Goal: Communication & Community: Answer question/provide support

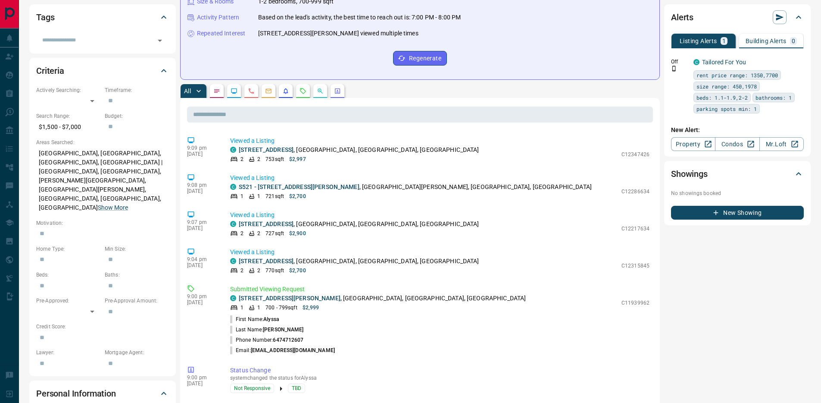
scroll to position [243, 0]
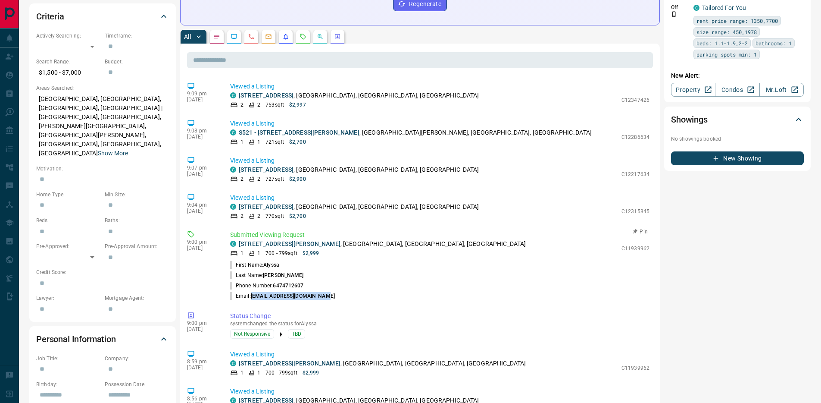
drag, startPoint x: 253, startPoint y: 296, endPoint x: 328, endPoint y: 296, distance: 75.0
click at [328, 296] on li "Email: [EMAIL_ADDRESS][DOMAIN_NAME]" at bounding box center [439, 296] width 419 height 10
copy span "[EMAIL_ADDRESS][DOMAIN_NAME]"
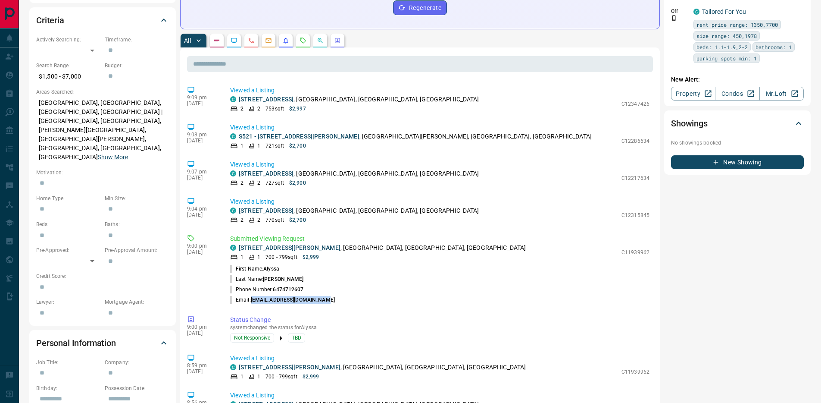
scroll to position [0, 0]
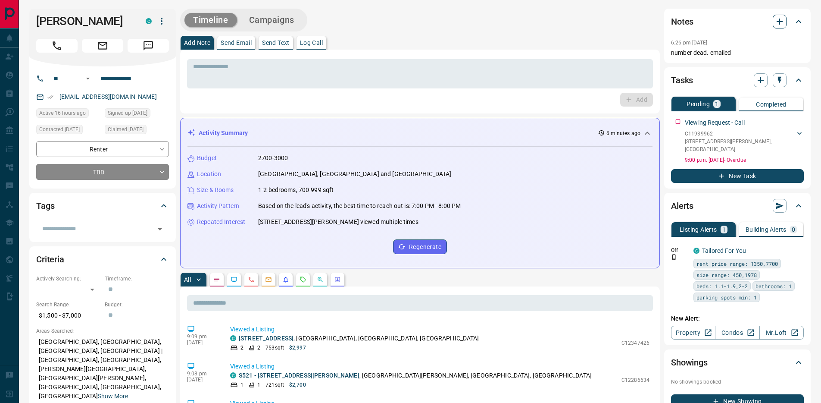
click at [780, 21] on icon "button" at bounding box center [780, 22] width 6 height 6
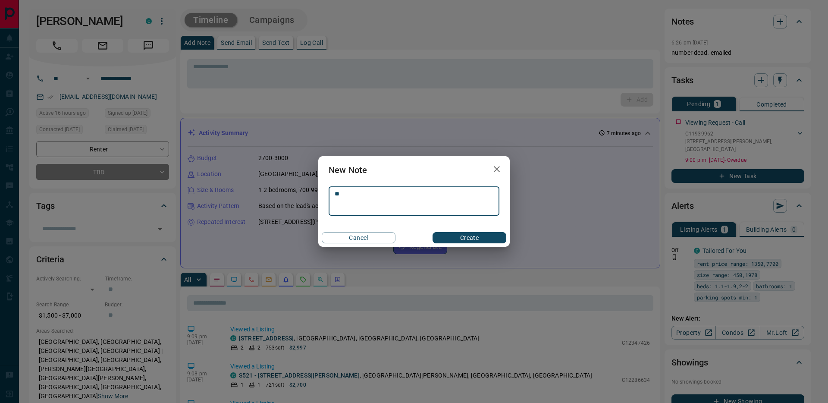
type textarea "*"
type textarea "**********"
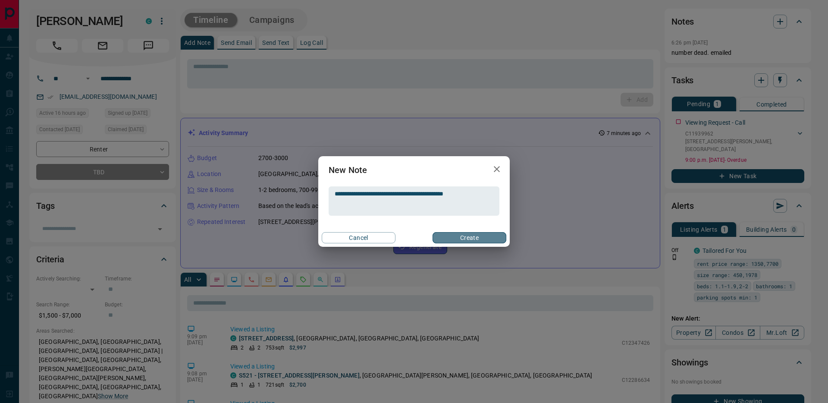
click at [456, 238] on button "Create" at bounding box center [469, 237] width 74 height 11
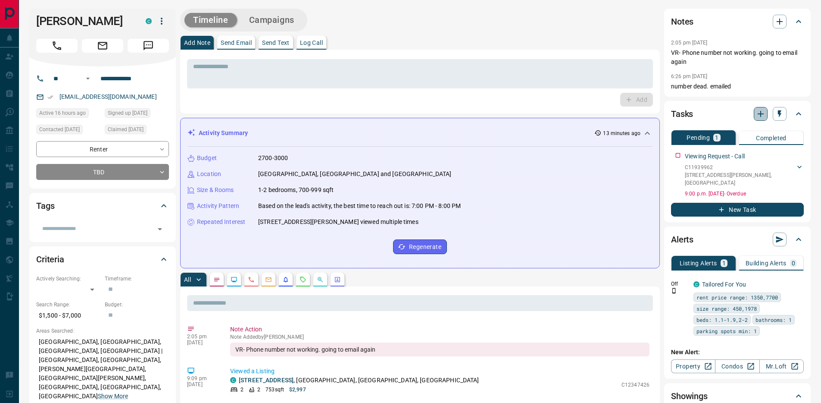
click at [760, 110] on icon "button" at bounding box center [761, 114] width 10 height 10
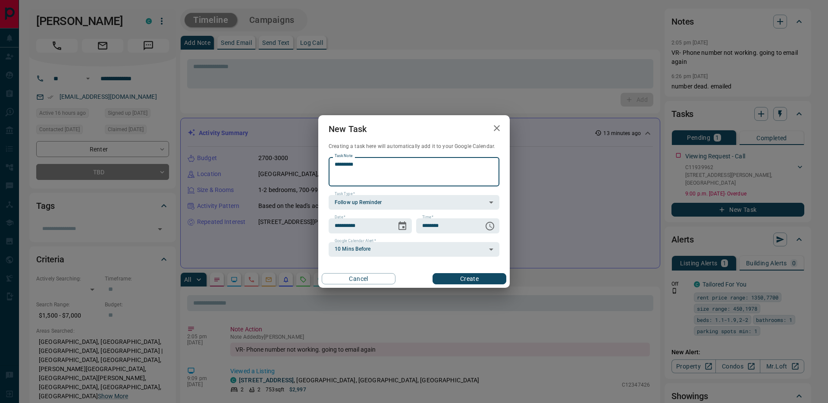
type textarea "*********"
click at [465, 279] on button "Create" at bounding box center [469, 278] width 74 height 11
